Goal: Entertainment & Leisure: Consume media (video, audio)

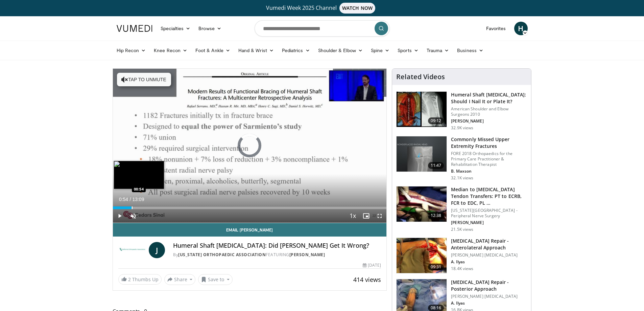
click at [132, 205] on div "Loaded : 5.07% 00:09 00:54" at bounding box center [250, 206] width 274 height 6
click at [124, 207] on div "Progress Bar" at bounding box center [124, 207] width 1 height 3
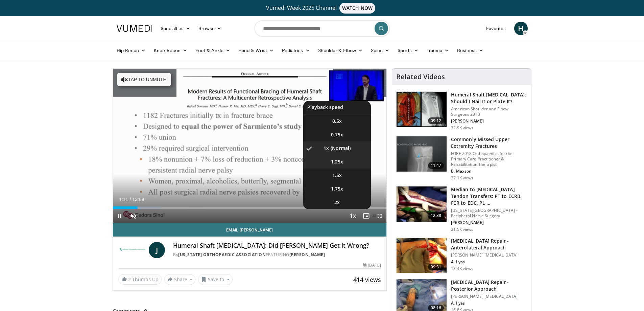
click at [347, 162] on li "1.25x" at bounding box center [337, 162] width 68 height 14
click at [345, 200] on li "2x" at bounding box center [337, 202] width 68 height 14
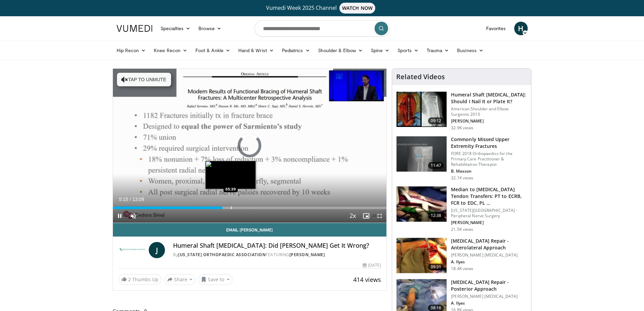
click at [231, 207] on div "Progress Bar" at bounding box center [231, 207] width 1 height 3
click at [257, 209] on div "Current Time 5:40 / Duration 13:09 Pause Skip Backward Skip Forward Unmute 100%…" at bounding box center [250, 216] width 274 height 14
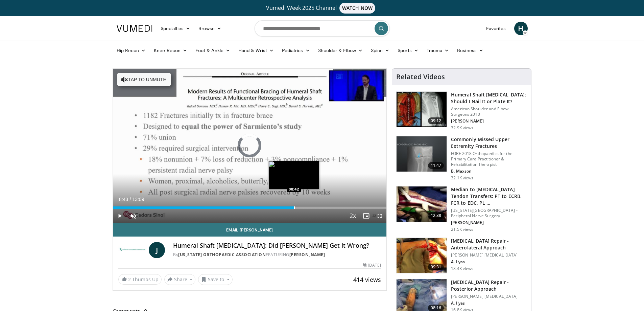
click at [294, 206] on div "Progress Bar" at bounding box center [294, 207] width 1 height 3
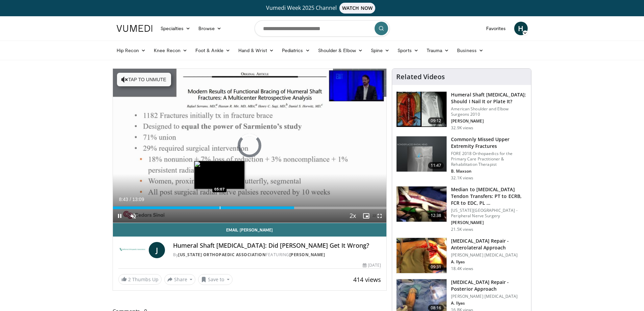
click at [219, 205] on div "Loaded : 0.00% 08:43 05:07" at bounding box center [250, 206] width 274 height 6
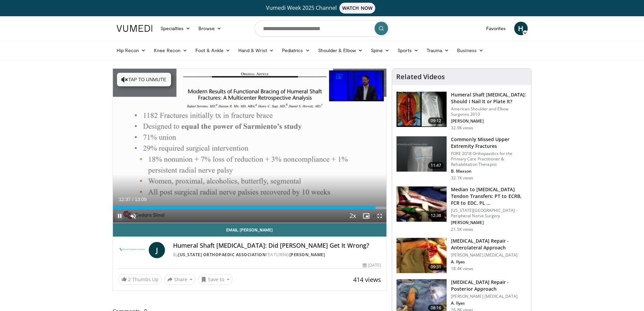
click at [119, 215] on span "Video Player" at bounding box center [120, 216] width 14 height 14
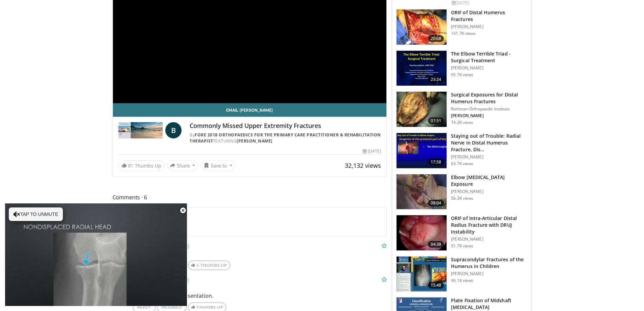
scroll to position [169, 0]
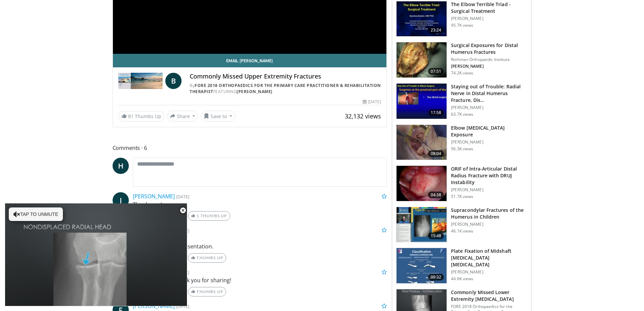
click at [415, 156] on img at bounding box center [422, 142] width 50 height 35
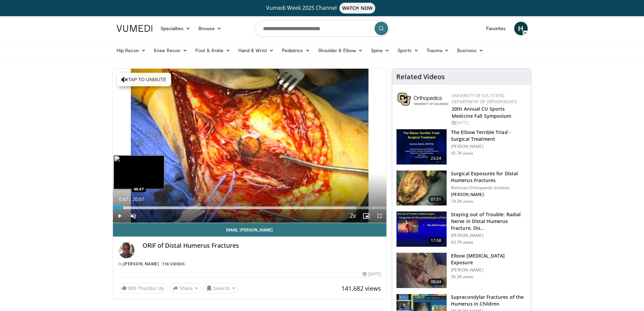
click at [124, 207] on div "Progress Bar" at bounding box center [124, 207] width 1 height 3
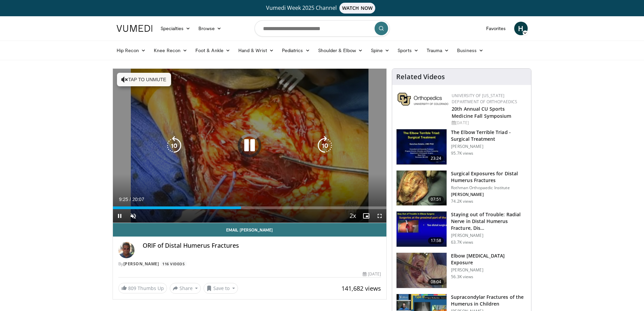
click at [250, 143] on icon "Video Player" at bounding box center [249, 145] width 19 height 19
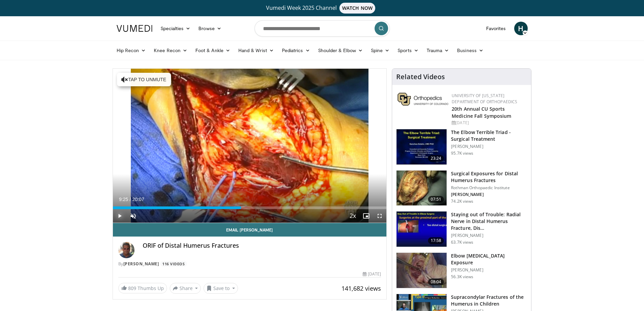
click at [118, 213] on span "Video Player" at bounding box center [120, 216] width 14 height 14
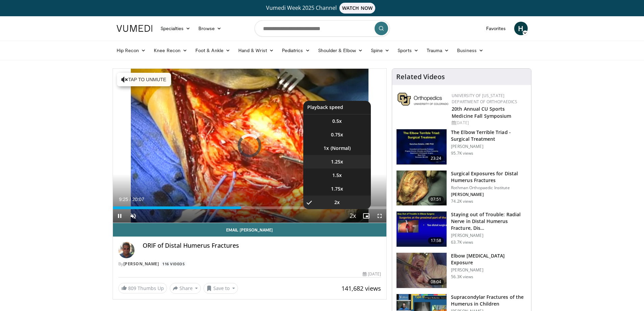
click at [345, 160] on li "1.25x" at bounding box center [337, 162] width 68 height 14
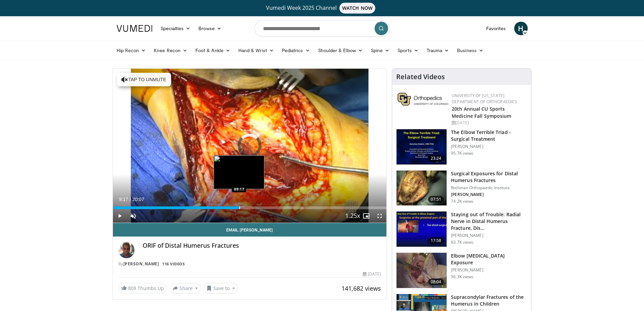
click at [239, 206] on div "Progress Bar" at bounding box center [239, 207] width 1 height 3
click at [255, 208] on div "Progress Bar" at bounding box center [255, 207] width 1 height 3
click at [252, 206] on div "Loaded : 52.23% 10:14 10:15" at bounding box center [250, 206] width 274 height 6
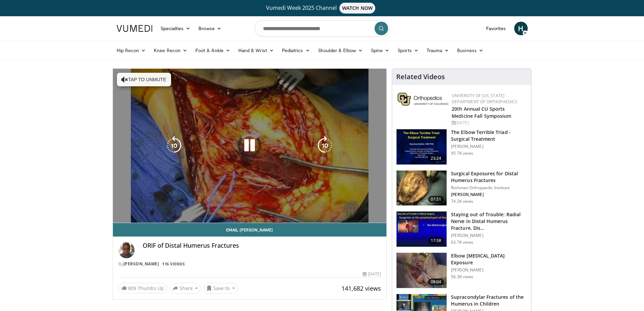
click at [281, 206] on video-js "**********" at bounding box center [250, 146] width 274 height 154
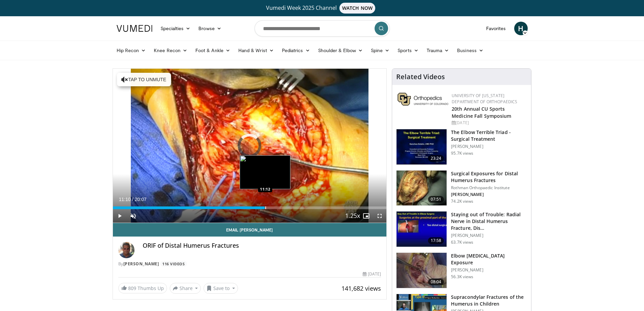
click at [265, 207] on div "Progress Bar" at bounding box center [265, 207] width 1 height 3
click at [281, 208] on div "Progress Bar" at bounding box center [281, 207] width 1 height 3
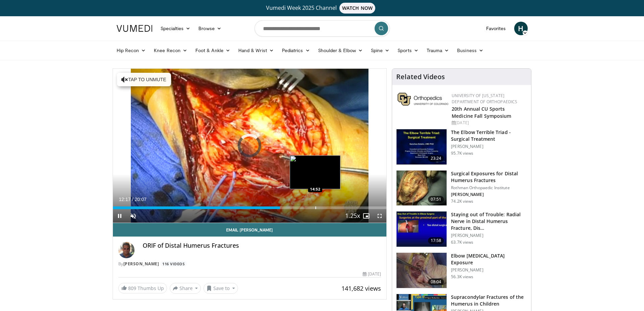
click at [316, 206] on div "Progress Bar" at bounding box center [316, 207] width 1 height 3
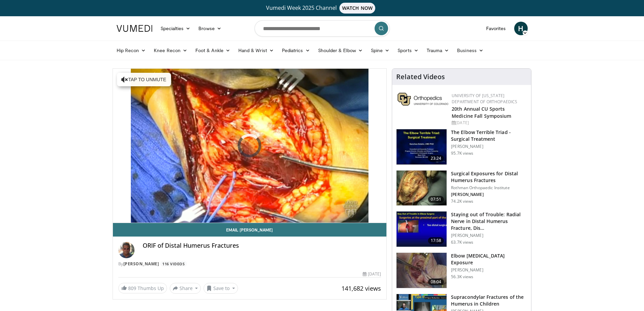
click at [425, 143] on img at bounding box center [422, 146] width 50 height 35
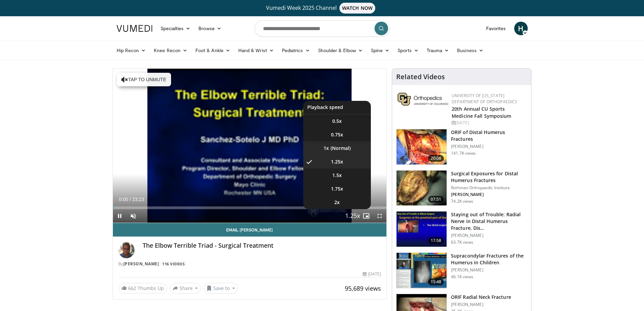
click at [351, 146] on li "1x" at bounding box center [337, 148] width 68 height 14
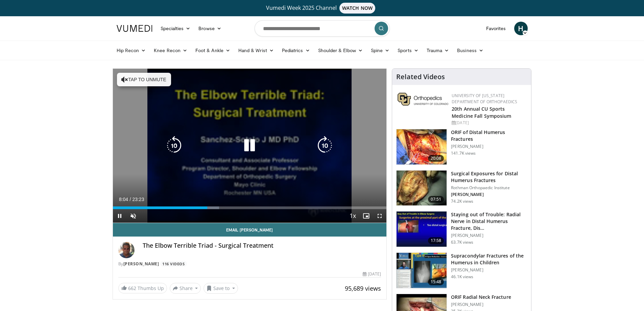
click at [251, 147] on icon "Video Player" at bounding box center [249, 145] width 19 height 19
click at [247, 144] on icon "Video Player" at bounding box center [249, 145] width 19 height 19
click at [166, 132] on div "10 seconds Tap to unmute" at bounding box center [250, 146] width 274 height 154
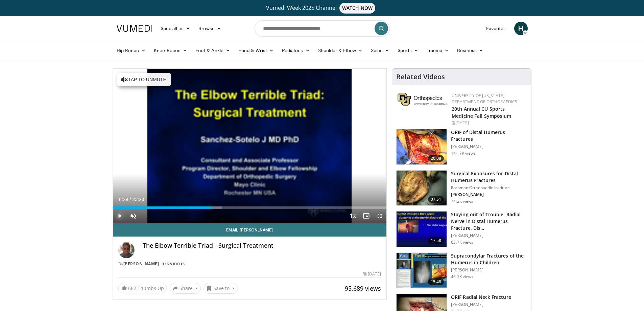
click at [118, 213] on span "Video Player" at bounding box center [120, 216] width 14 height 14
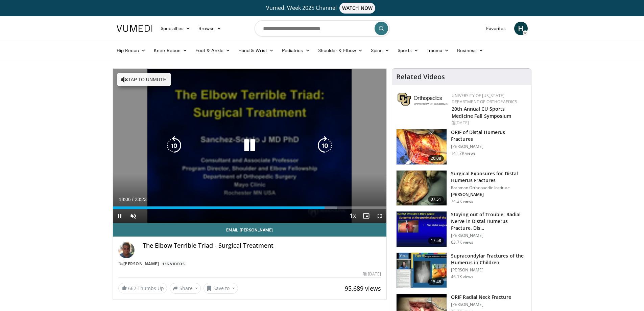
click at [249, 143] on icon "Video Player" at bounding box center [249, 145] width 19 height 19
click at [248, 144] on icon "Video Player" at bounding box center [249, 145] width 19 height 19
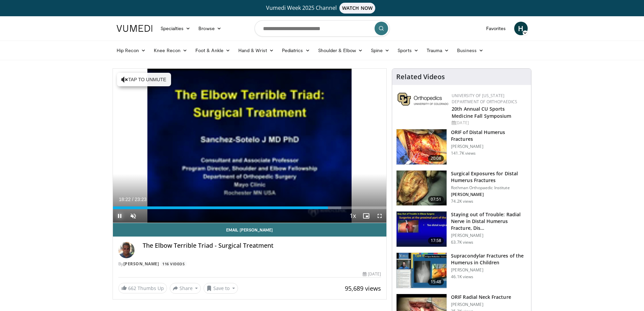
click at [121, 214] on span "Video Player" at bounding box center [120, 216] width 14 height 14
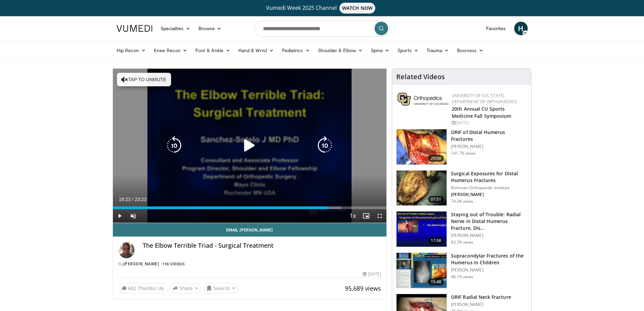
click at [245, 146] on icon "Video Player" at bounding box center [249, 145] width 19 height 19
click at [249, 145] on icon "Video Player" at bounding box center [249, 145] width 19 height 19
click at [249, 146] on icon "Video Player" at bounding box center [249, 145] width 19 height 19
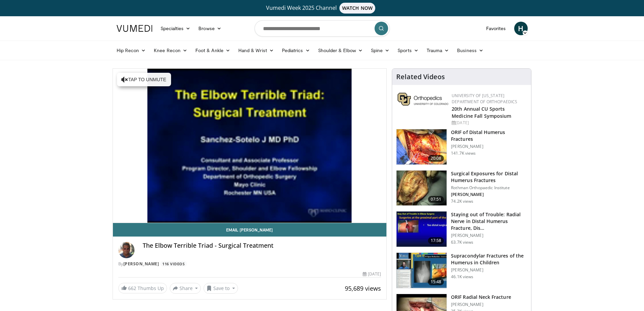
click at [425, 151] on img at bounding box center [422, 146] width 50 height 35
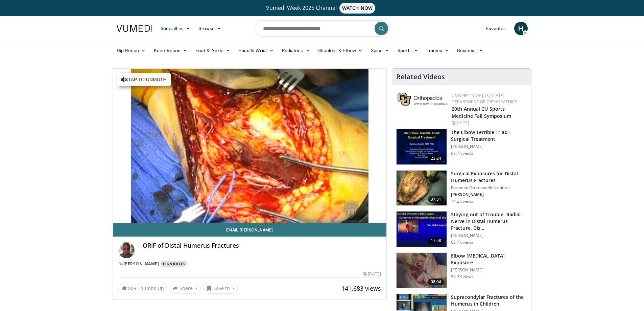
click at [187, 262] on link "116 Videos" at bounding box center [173, 264] width 27 height 6
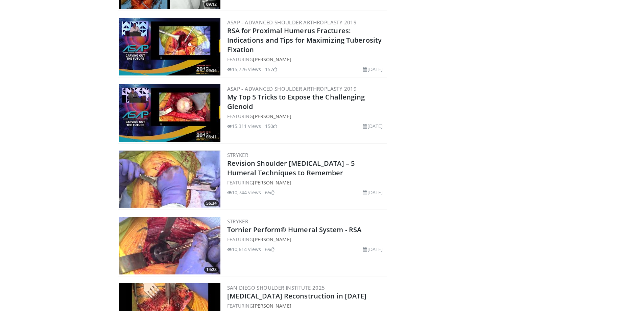
scroll to position [342, 0]
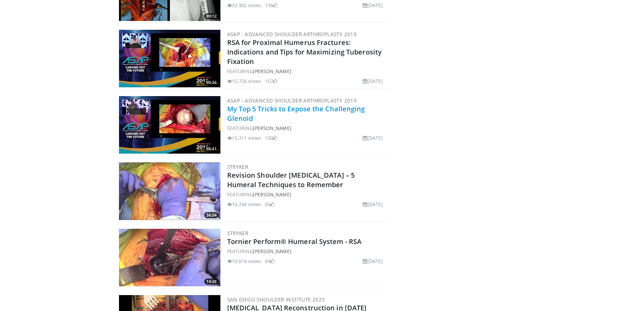
click at [238, 118] on link "My Top 5 Tricks to Expose the Challenging Glenoid" at bounding box center [296, 113] width 138 height 19
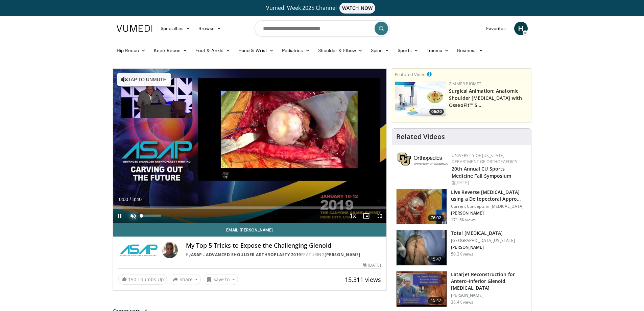
click at [133, 213] on span "Video Player" at bounding box center [133, 216] width 14 height 14
click at [140, 216] on div "0%" at bounding box center [152, 216] width 24 height 14
click at [142, 215] on div "Volume Level" at bounding box center [142, 215] width 1 height 2
click at [143, 215] on div "Volume Level" at bounding box center [143, 215] width 2 height 2
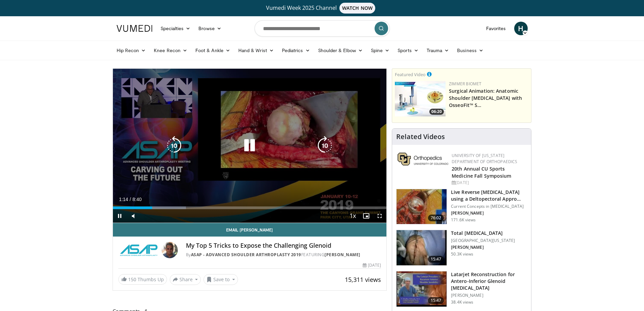
click at [161, 132] on div "10 seconds Tap to unmute" at bounding box center [250, 146] width 274 height 154
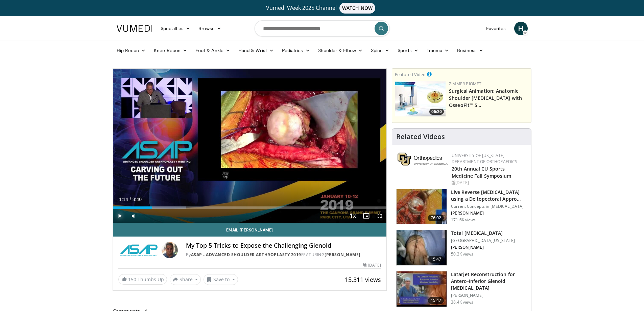
click at [118, 215] on span "Video Player" at bounding box center [120, 216] width 14 height 14
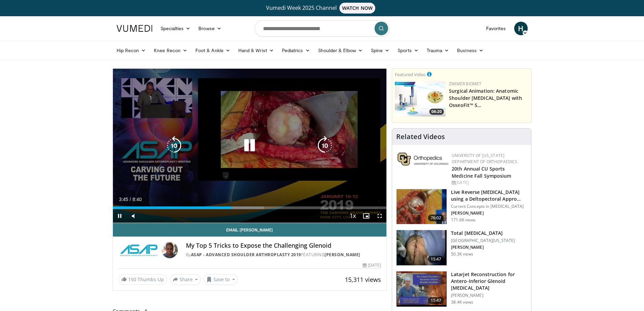
click at [167, 120] on div "10 seconds Tap to unmute" at bounding box center [250, 146] width 274 height 154
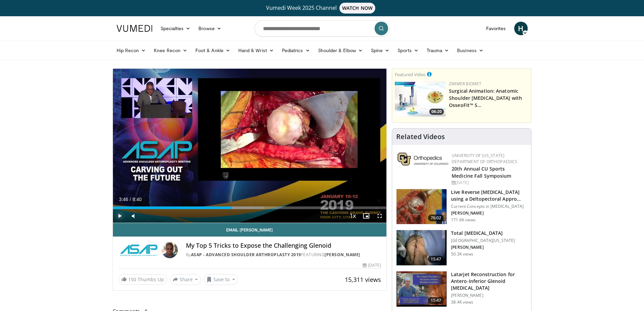
click at [119, 214] on span "Video Player" at bounding box center [120, 216] width 14 height 14
click at [119, 215] on span "Video Player" at bounding box center [120, 216] width 14 height 14
click at [118, 212] on span "Video Player" at bounding box center [120, 216] width 14 height 14
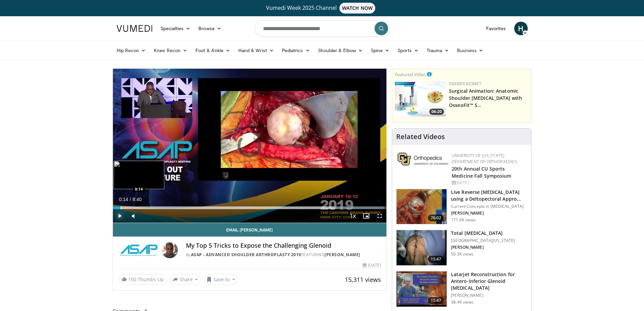
click at [121, 207] on div "Progress Bar" at bounding box center [121, 207] width 1 height 3
click at [143, 208] on div "Progress Bar" at bounding box center [143, 207] width 1 height 3
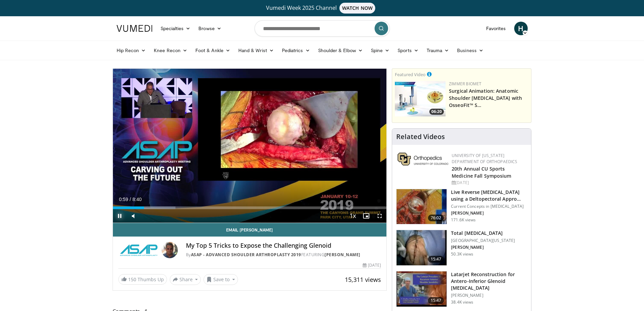
click at [118, 214] on span "Video Player" at bounding box center [120, 216] width 14 height 14
click at [120, 215] on span "Video Player" at bounding box center [120, 216] width 14 height 14
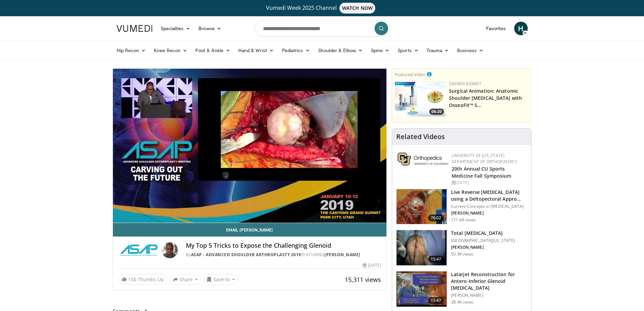
click at [120, 215] on video-js "**********" at bounding box center [250, 146] width 274 height 154
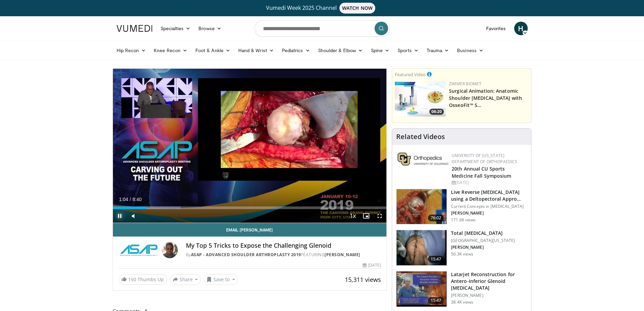
click at [118, 214] on span "Video Player" at bounding box center [120, 216] width 14 height 14
click at [148, 215] on div "35%" at bounding box center [151, 215] width 19 height 2
drag, startPoint x: 147, startPoint y: 215, endPoint x: 174, endPoint y: 216, distance: 27.4
click at [174, 216] on div "Current Time 1:04 / Duration 8:40 Play Skip Backward Skip Forward Mute 100% Loa…" at bounding box center [250, 216] width 274 height 14
click at [120, 215] on span "Video Player" at bounding box center [120, 216] width 14 height 14
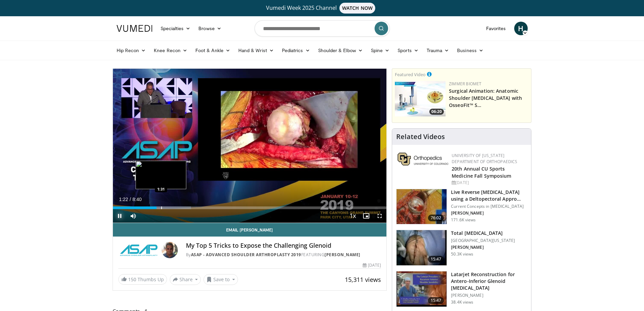
click at [161, 206] on div "Progress Bar" at bounding box center [161, 207] width 1 height 3
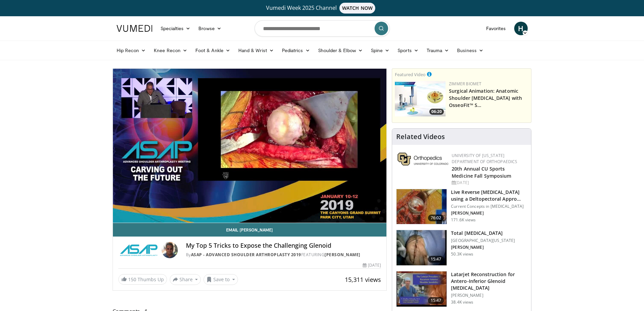
click at [119, 216] on video-js "**********" at bounding box center [250, 146] width 274 height 154
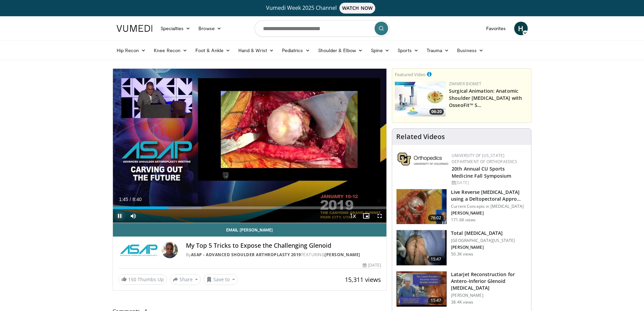
click at [119, 214] on span "Video Player" at bounding box center [120, 216] width 14 height 14
click at [164, 209] on div "Mute 100%" at bounding box center [149, 216] width 47 height 14
click at [164, 206] on div "Progress Bar" at bounding box center [164, 207] width 1 height 3
click at [119, 213] on span "Video Player" at bounding box center [120, 216] width 14 height 14
click at [119, 215] on span "Video Player" at bounding box center [120, 216] width 14 height 14
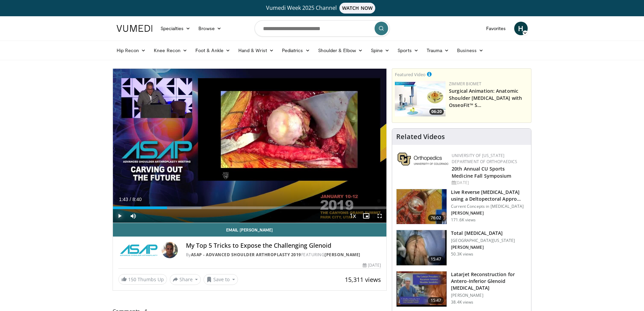
click at [118, 215] on span "Video Player" at bounding box center [120, 216] width 14 height 14
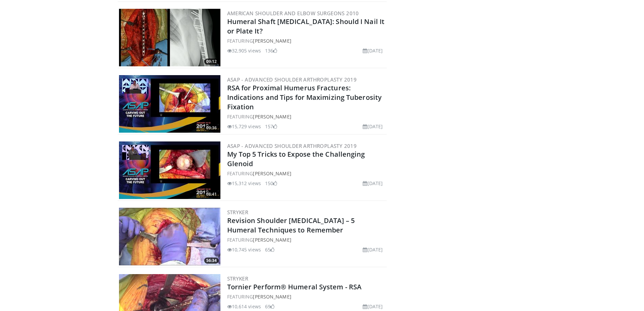
scroll to position [308, 0]
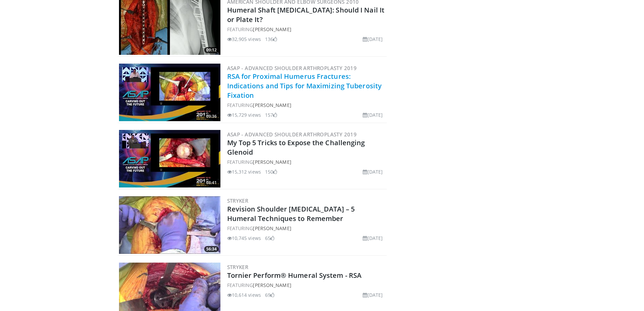
click at [237, 90] on link "RSA for Proximal Humerus Fractures: Indications and Tips for Maximizing Tuberos…" at bounding box center [304, 86] width 155 height 28
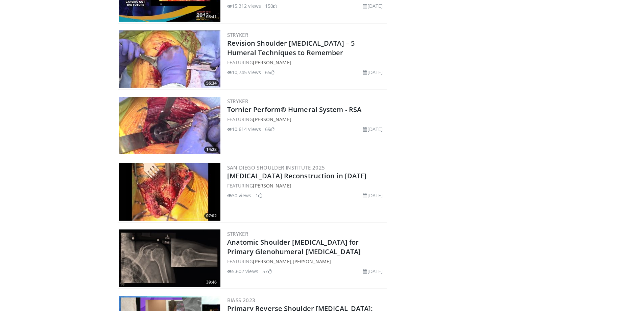
scroll to position [477, 0]
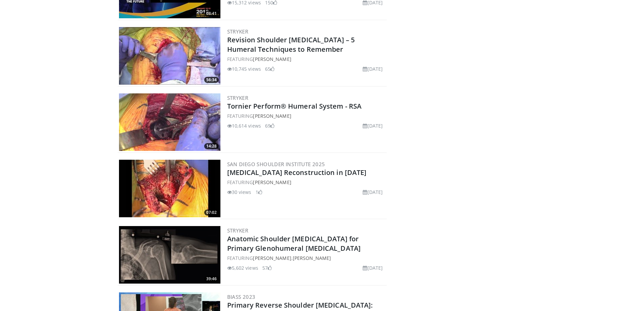
click at [160, 62] on img at bounding box center [169, 55] width 101 height 57
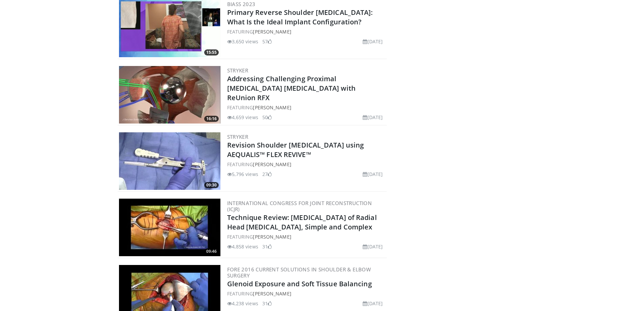
scroll to position [782, 0]
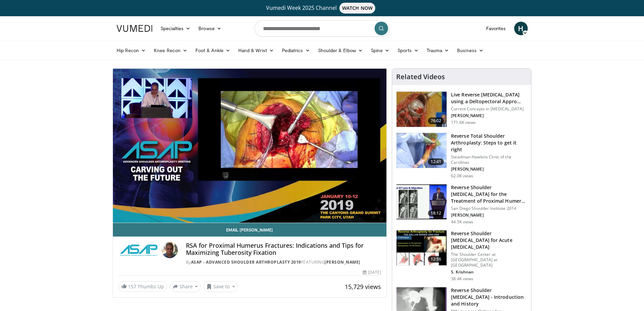
drag, startPoint x: 59, startPoint y: 163, endPoint x: 61, endPoint y: 173, distance: 10.0
drag, startPoint x: 105, startPoint y: 158, endPoint x: 53, endPoint y: 154, distance: 52.2
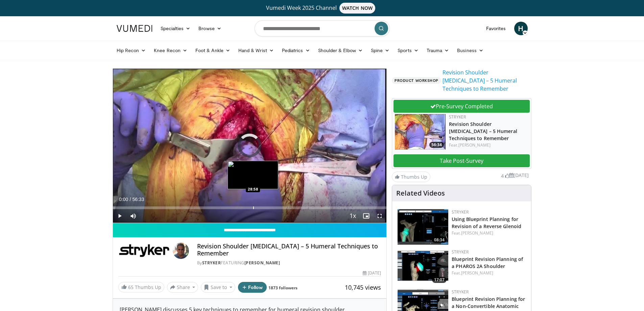
click at [253, 207] on div "Progress Bar" at bounding box center [253, 207] width 1 height 3
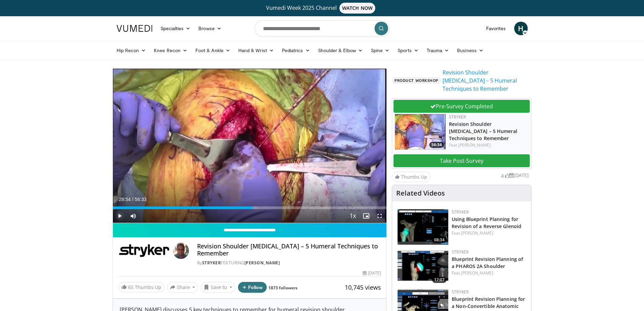
click at [119, 214] on span "Video Player" at bounding box center [120, 216] width 14 height 14
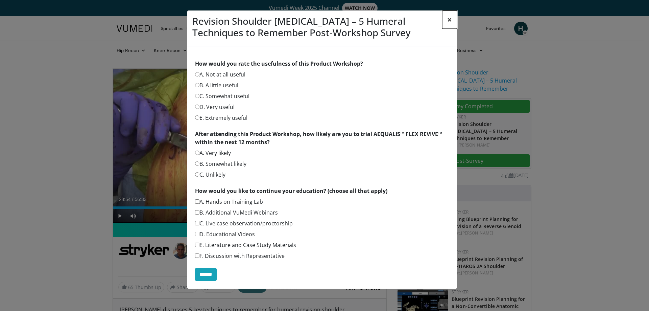
click at [455, 18] on button "×" at bounding box center [449, 19] width 15 height 18
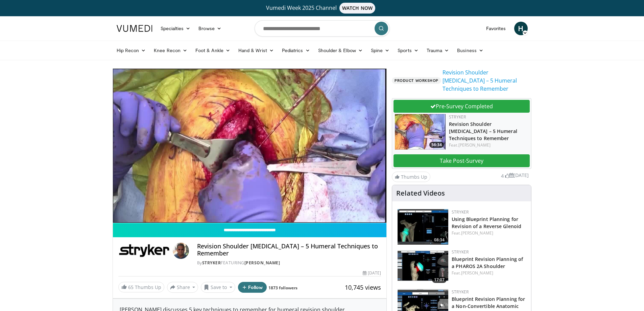
drag, startPoint x: 159, startPoint y: 213, endPoint x: 102, endPoint y: 184, distance: 63.8
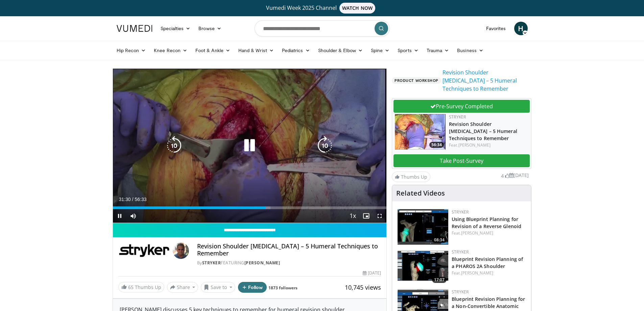
click at [142, 148] on div "10 seconds Tap to unmute" at bounding box center [250, 146] width 274 height 154
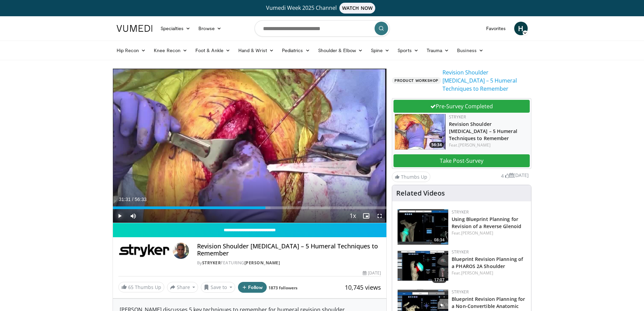
click at [119, 216] on span "Video Player" at bounding box center [120, 216] width 14 height 14
